Goal: Feedback & Contribution: Submit feedback/report problem

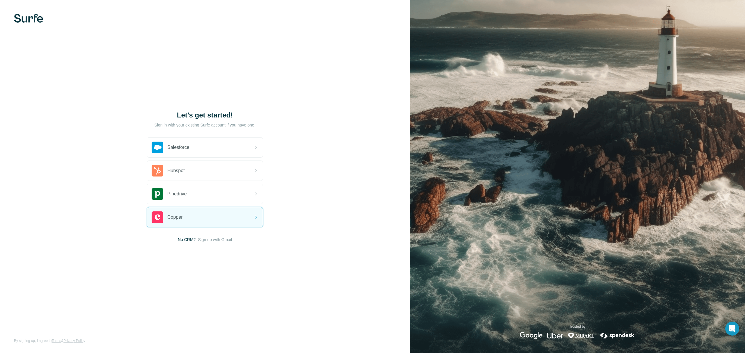
click at [19, 16] on img at bounding box center [28, 18] width 29 height 9
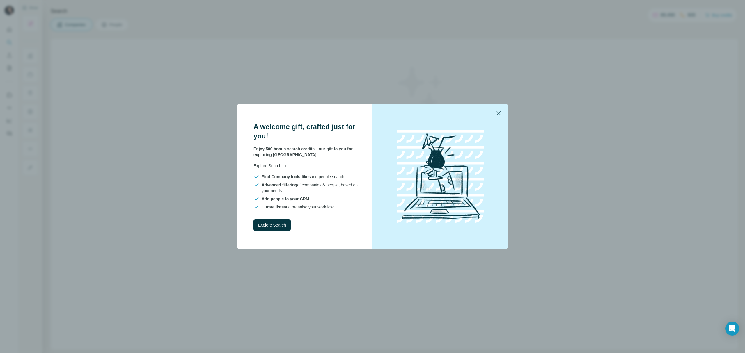
click at [501, 111] on icon "button" at bounding box center [498, 113] width 7 height 7
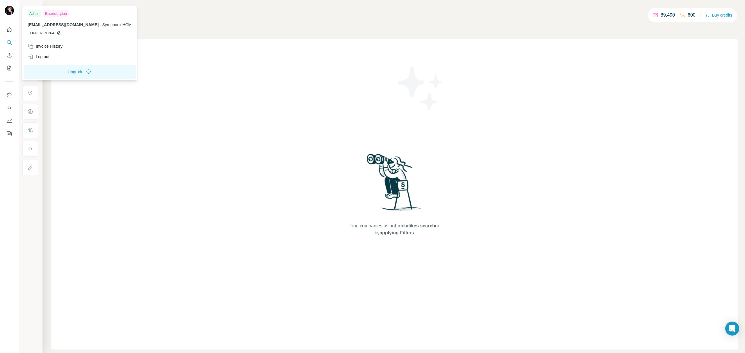
click at [9, 11] on img at bounding box center [9, 10] width 9 height 9
click at [8, 134] on icon "Feedback" at bounding box center [9, 134] width 6 height 6
